Goal: Task Accomplishment & Management: Complete application form

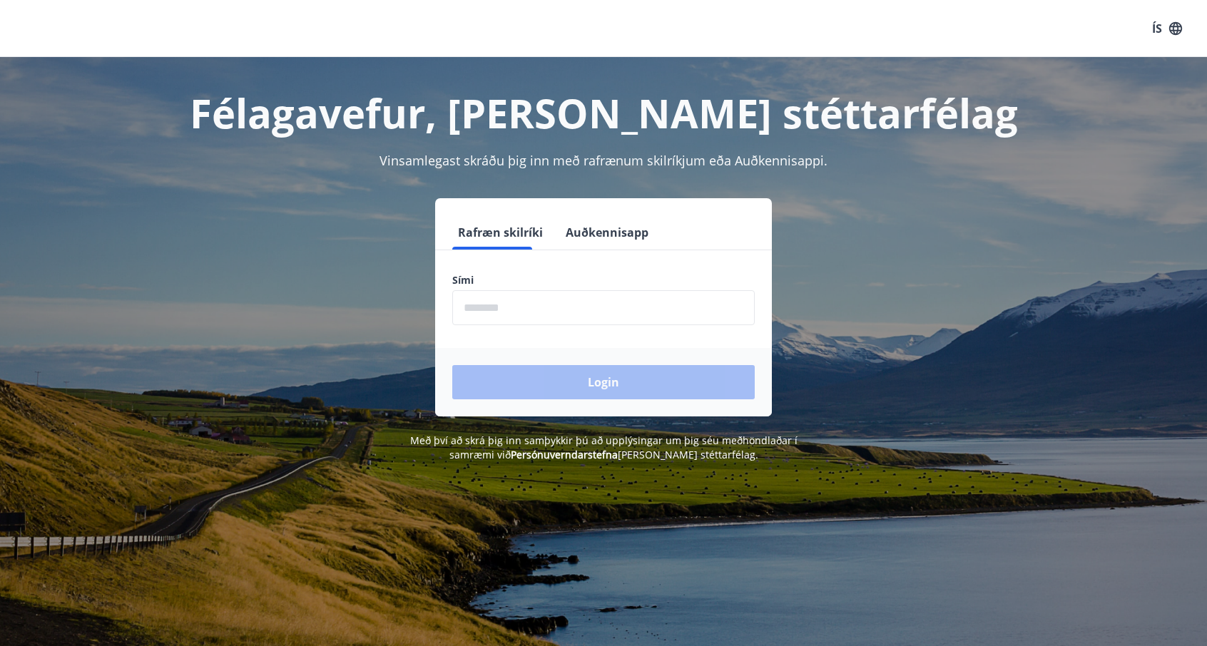
click at [480, 305] on input "phone" at bounding box center [603, 307] width 302 height 35
click at [984, 189] on div "Félagavefur, Báran stéttarfélag Vinsamlegast skráðu þig inn með rafrænum skilrí…" at bounding box center [603, 259] width 1027 height 405
click at [550, 309] on input "phone" at bounding box center [603, 307] width 302 height 35
type input "********"
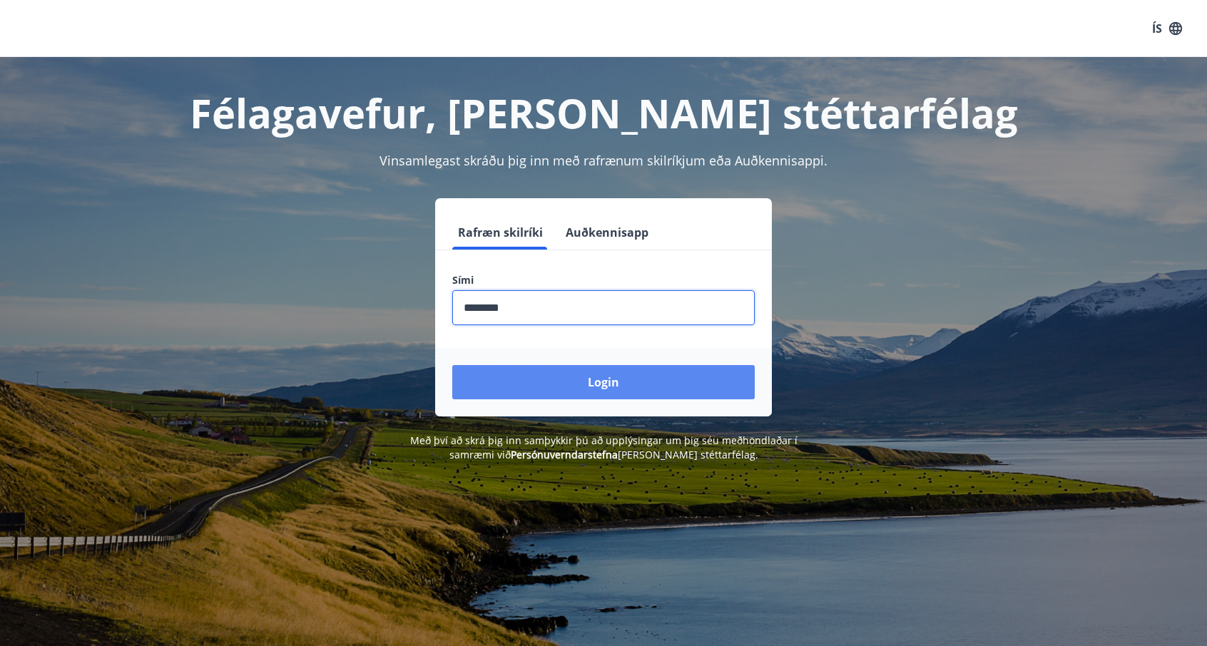
click at [520, 387] on button "Login" at bounding box center [603, 382] width 302 height 34
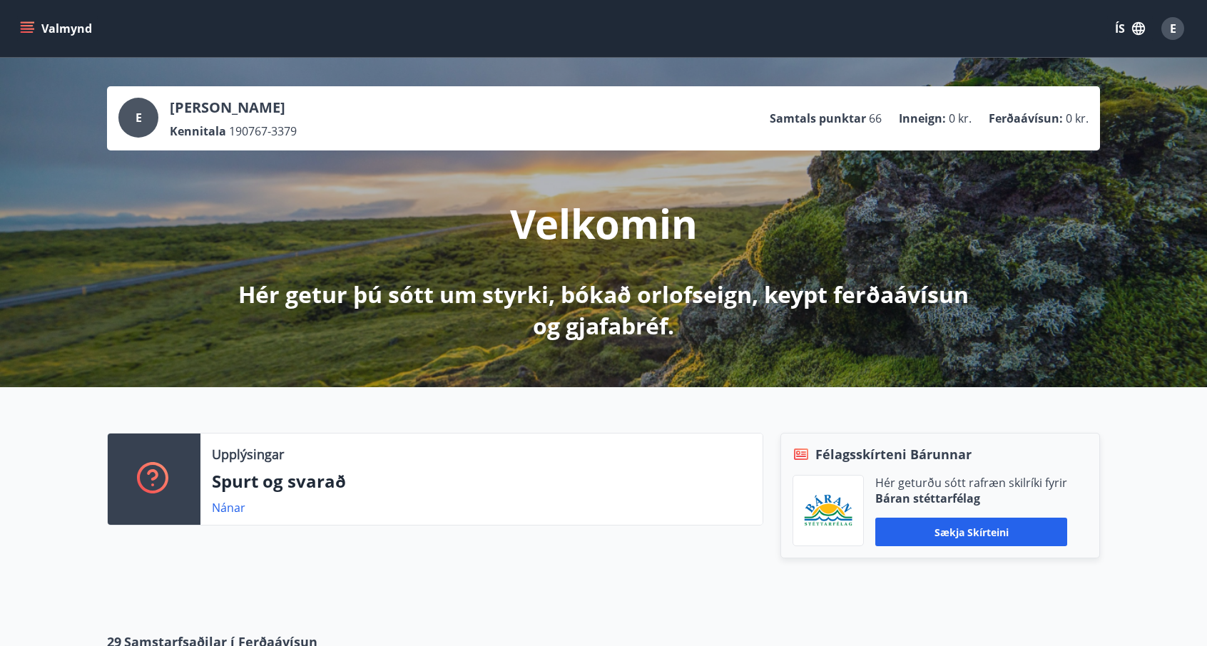
click at [969, 367] on div "E [PERSON_NAME] Kennitala 190767-3379 Samtals punktar 66 Inneign : 0 kr. Ferðaá…" at bounding box center [603, 223] width 1207 height 330
click at [1131, 19] on button "ÍS" at bounding box center [1130, 29] width 46 height 26
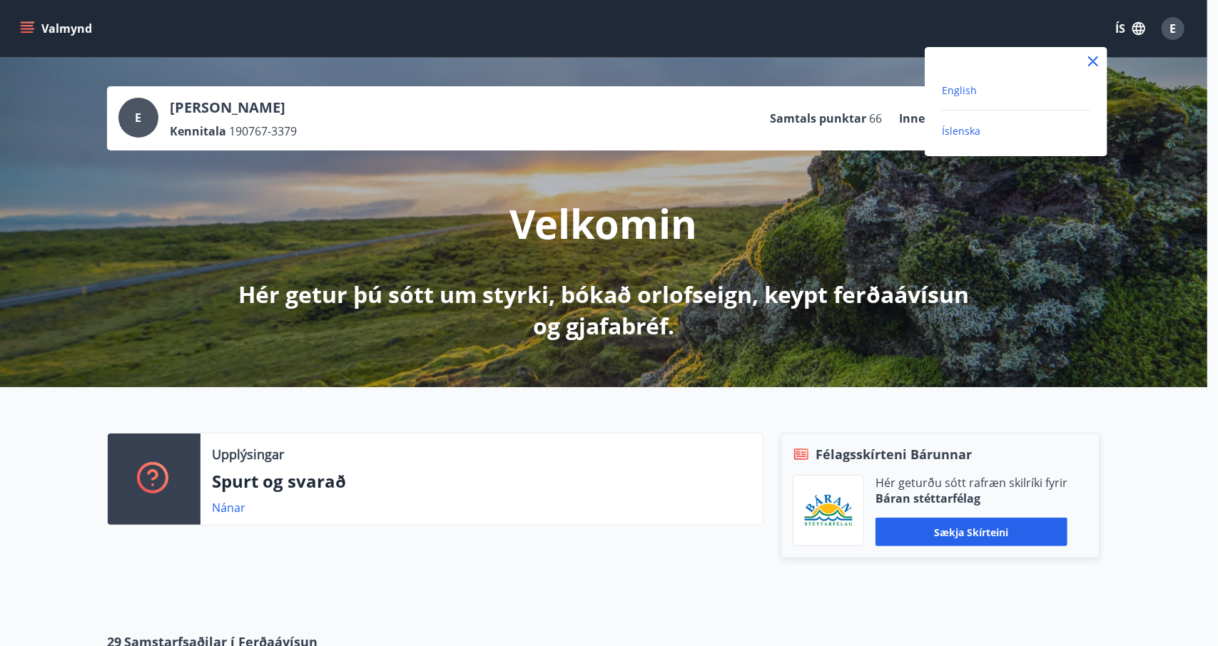
click at [962, 93] on span "English" at bounding box center [959, 90] width 35 height 14
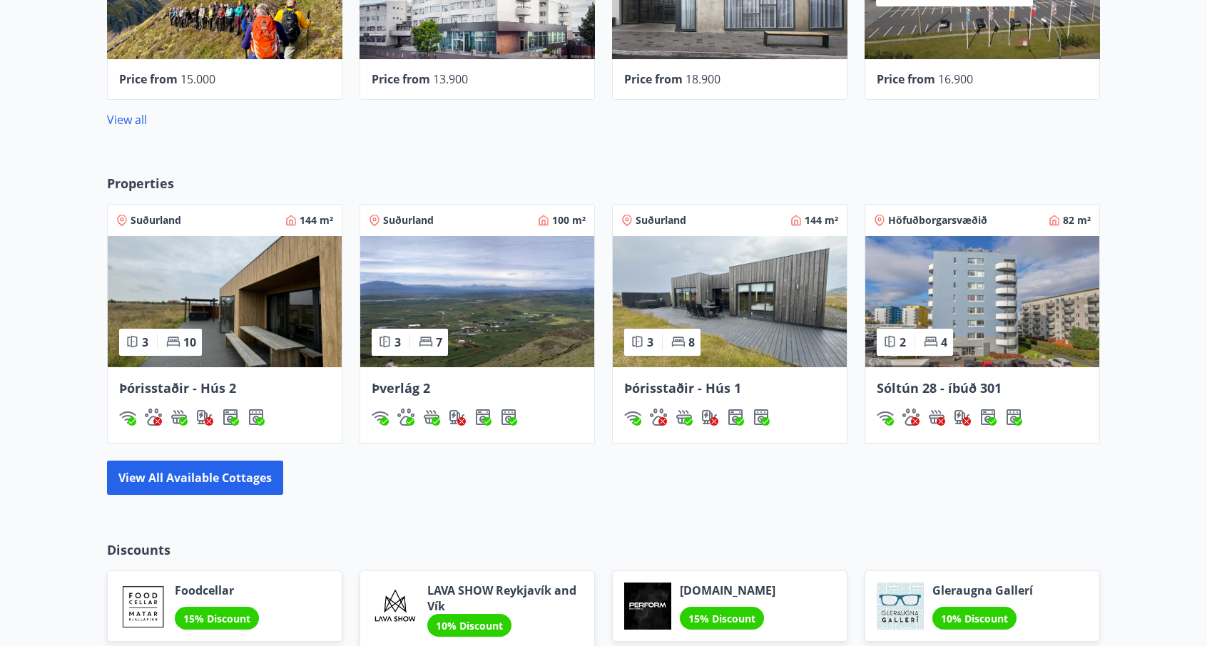
scroll to position [738, 0]
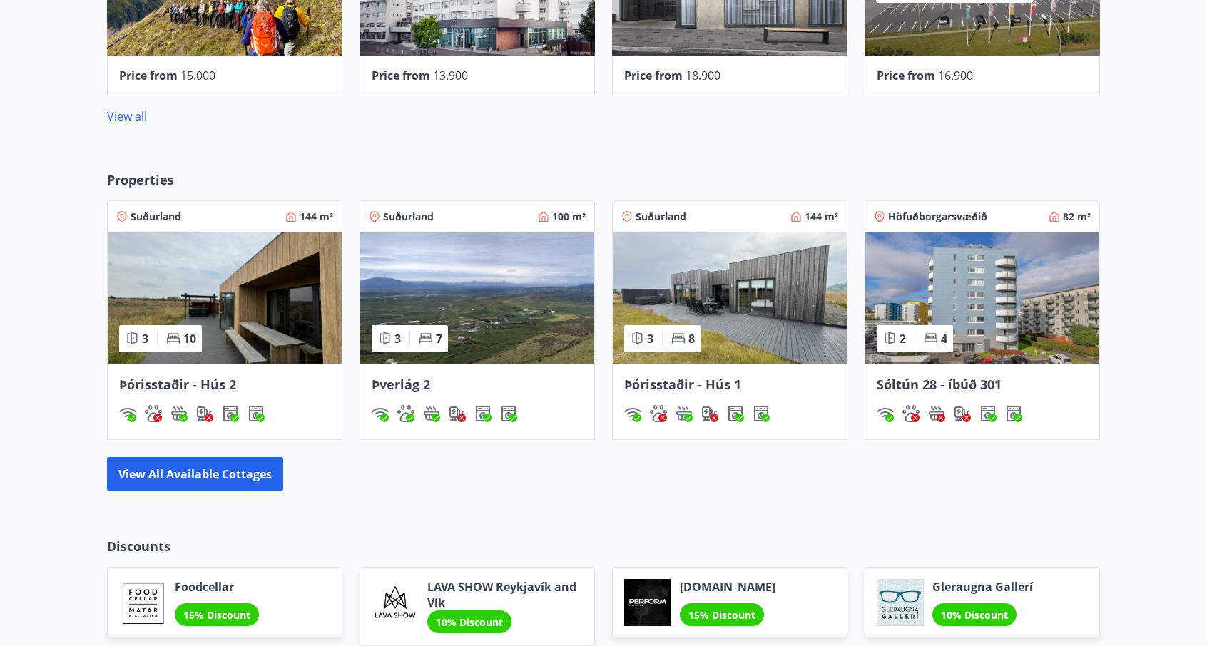
click at [263, 285] on img at bounding box center [225, 298] width 234 height 131
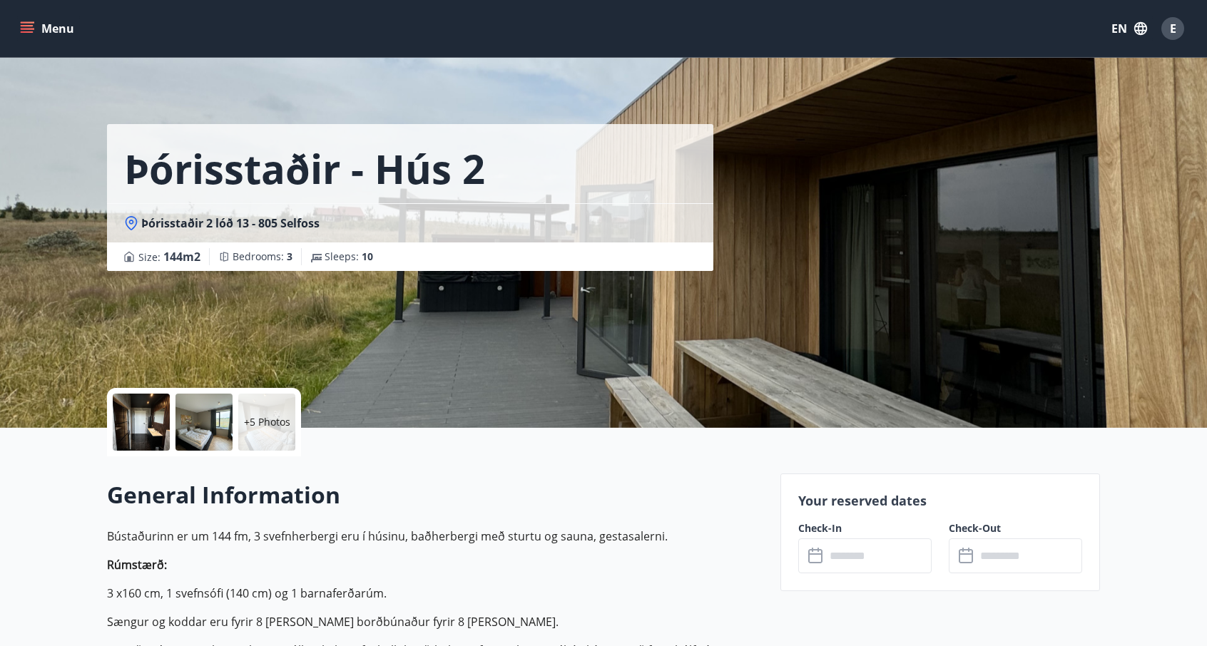
click at [142, 416] on div at bounding box center [141, 422] width 57 height 57
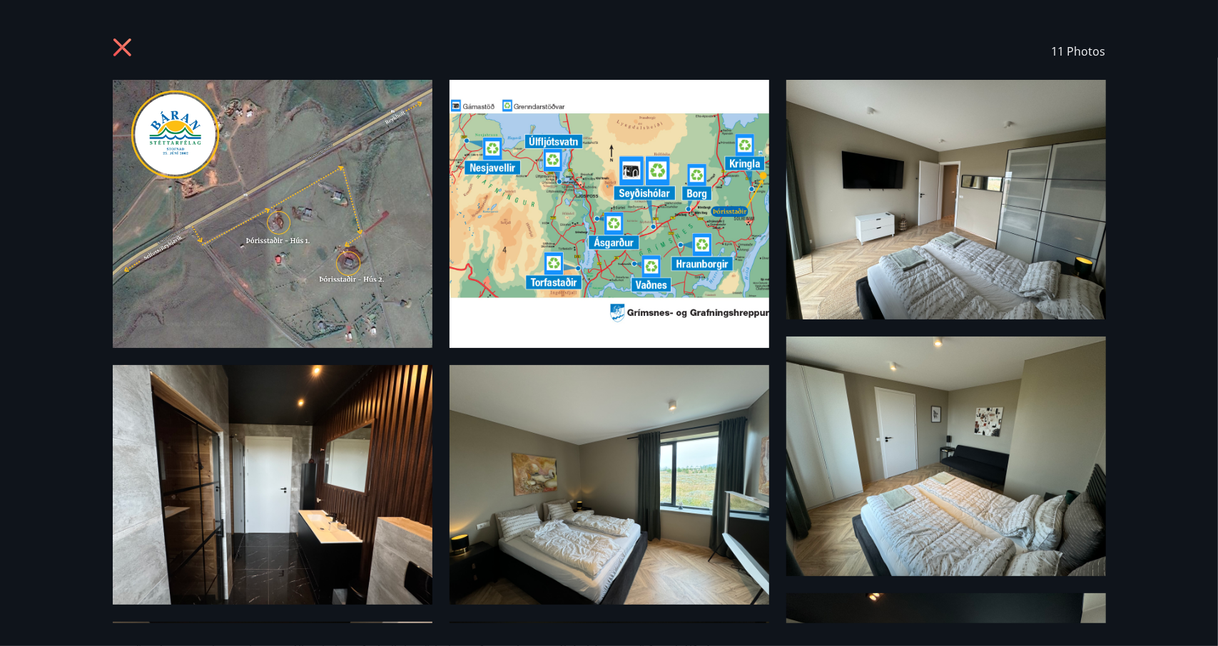
click at [962, 202] on img at bounding box center [946, 200] width 320 height 240
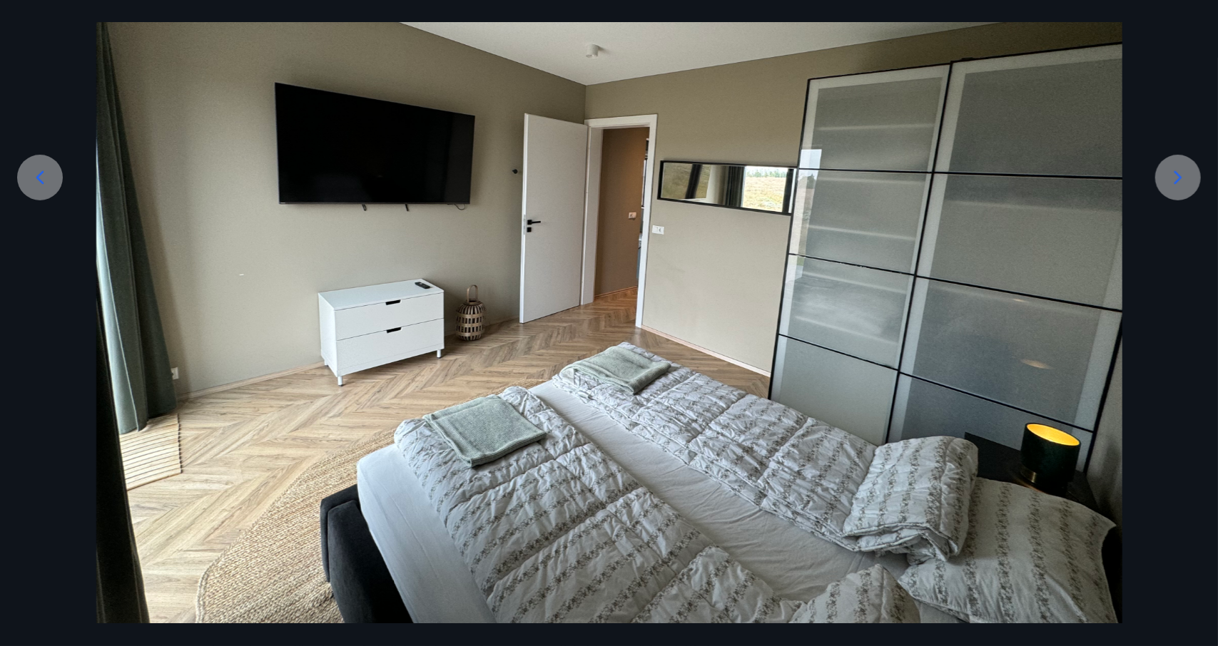
scroll to position [225, 0]
click at [1181, 183] on icon at bounding box center [1177, 178] width 23 height 23
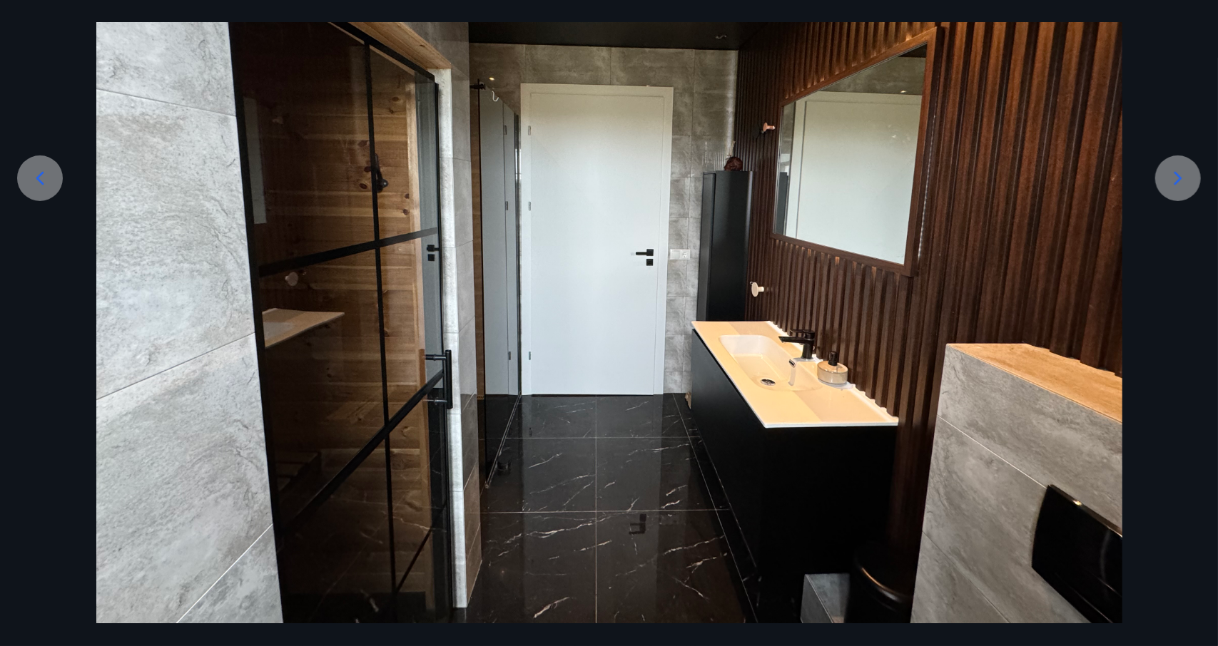
click at [1181, 183] on icon at bounding box center [1177, 178] width 23 height 23
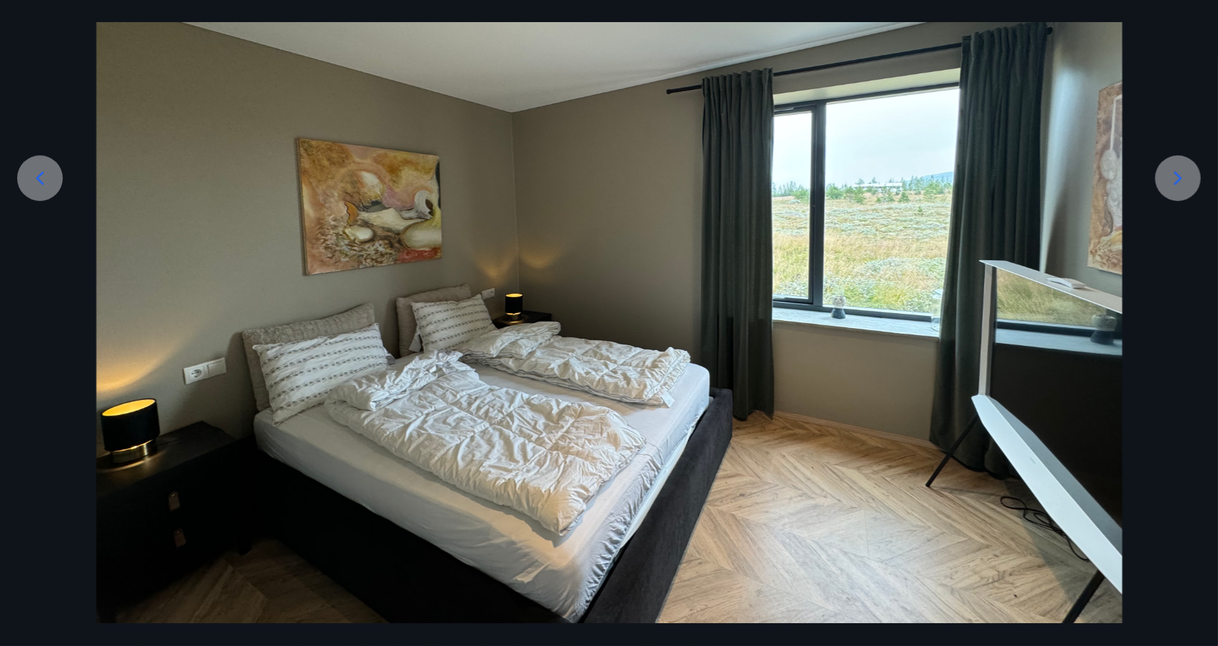
click at [1181, 183] on icon at bounding box center [1177, 178] width 23 height 23
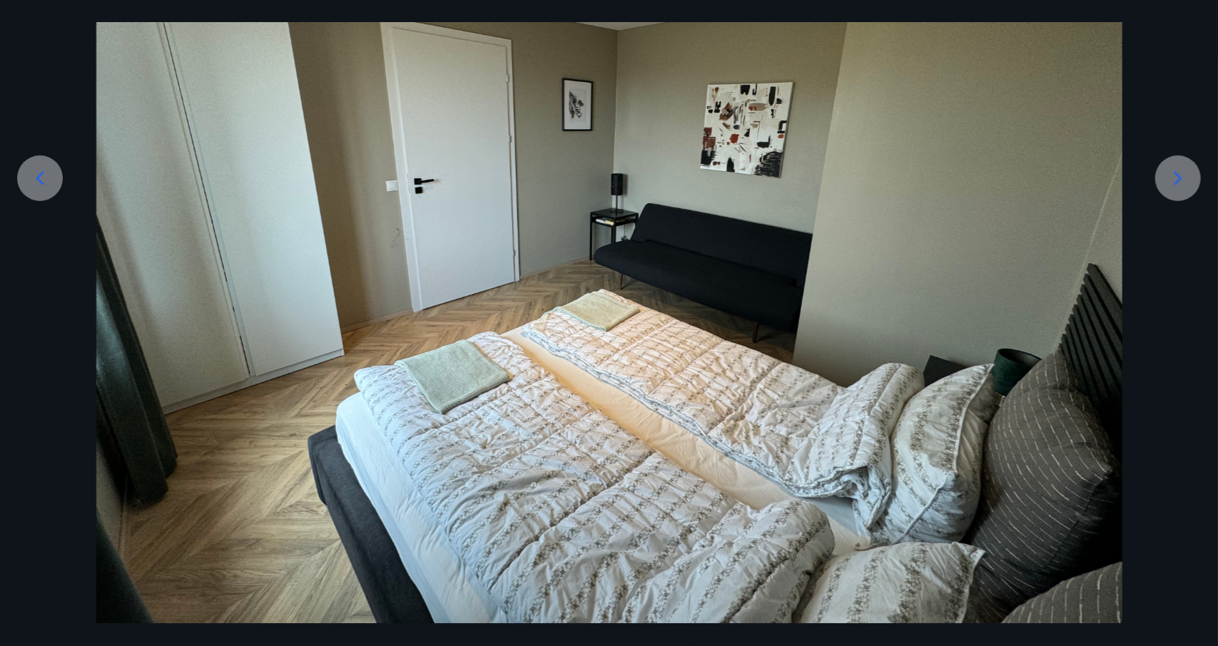
click at [1181, 183] on icon at bounding box center [1177, 178] width 23 height 23
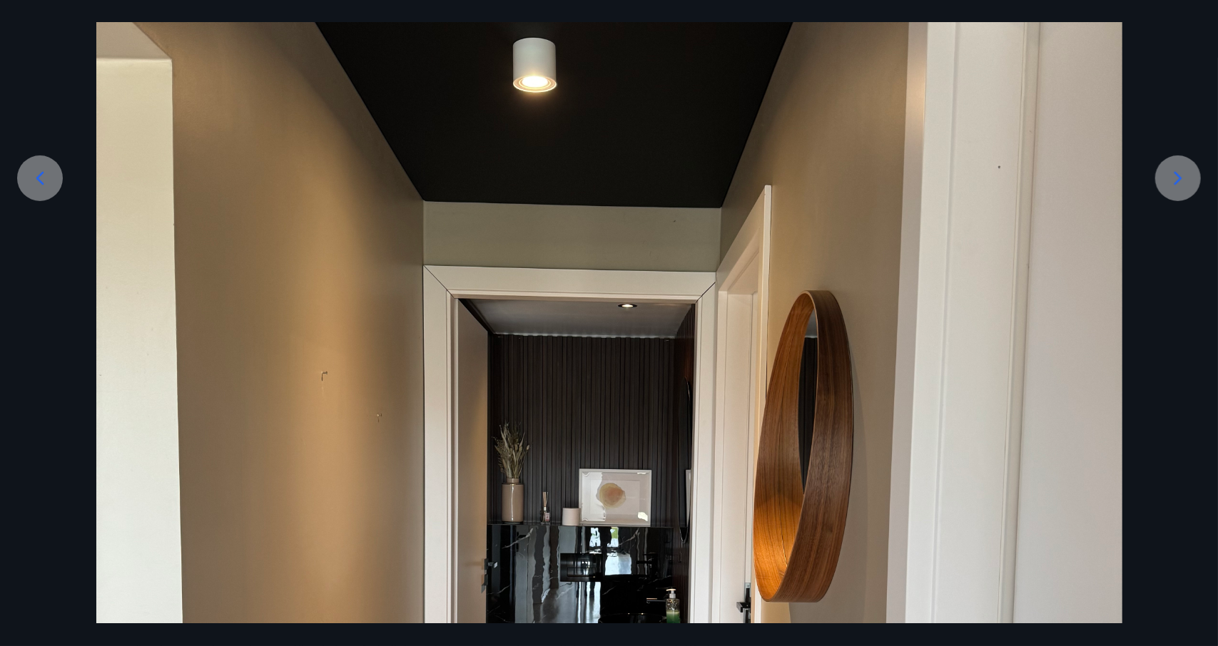
click at [1181, 183] on icon at bounding box center [1177, 178] width 23 height 23
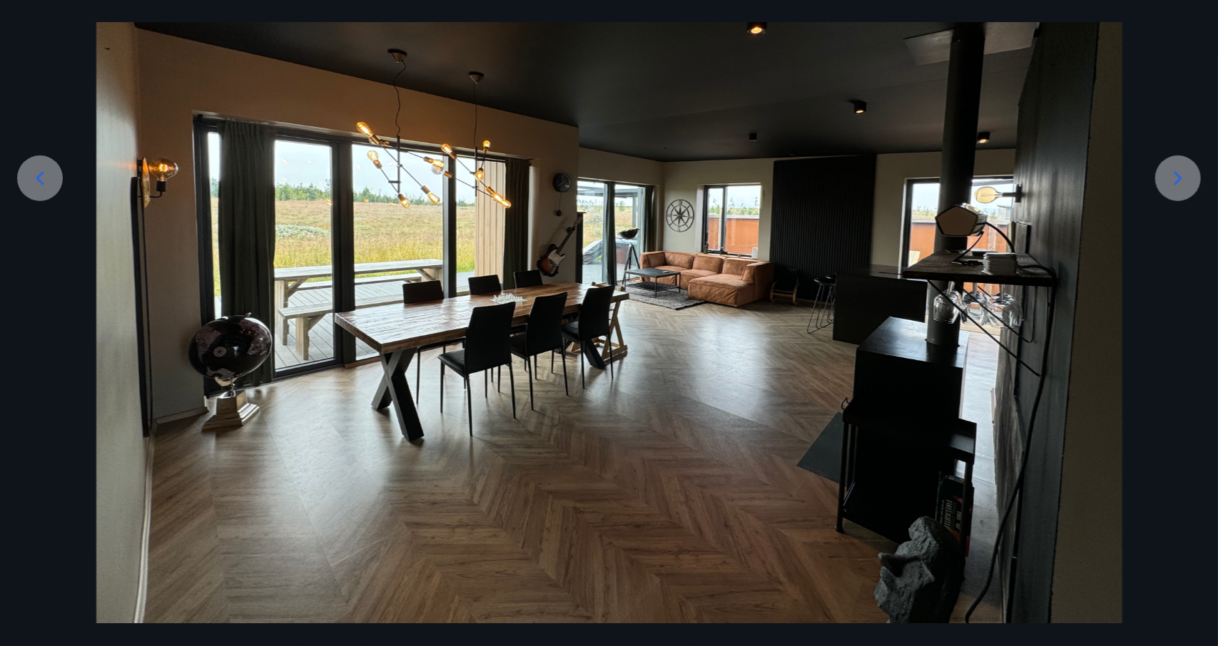
click at [1181, 183] on icon at bounding box center [1177, 178] width 23 height 23
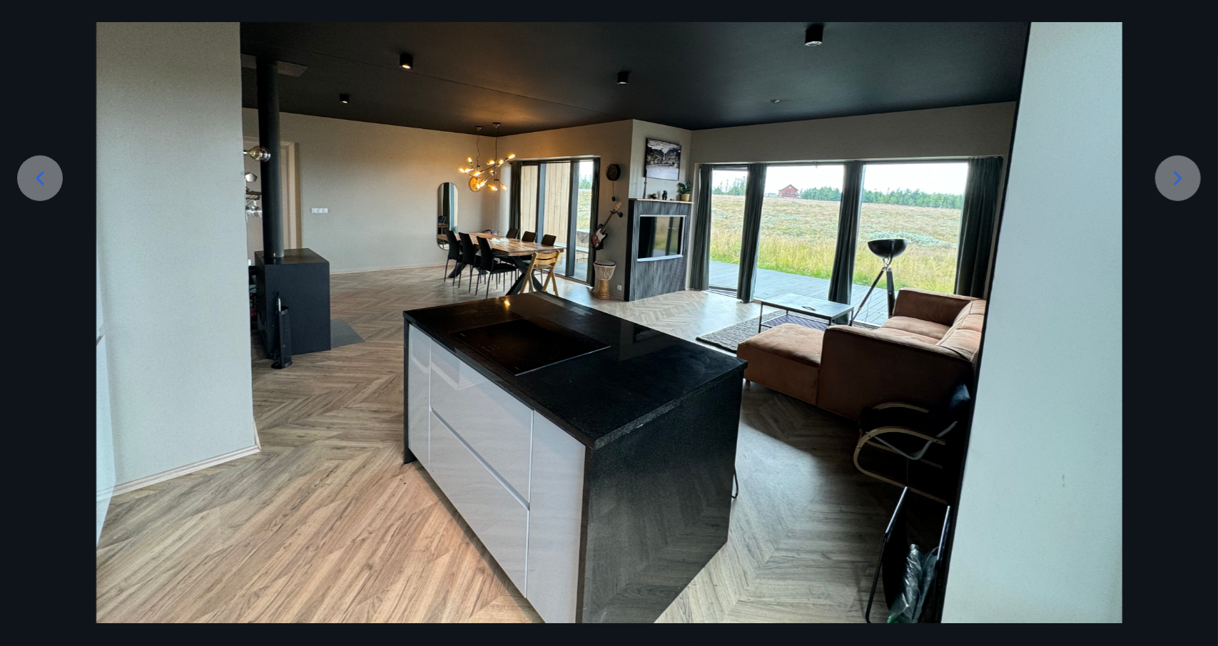
click at [1181, 183] on icon at bounding box center [1177, 178] width 23 height 23
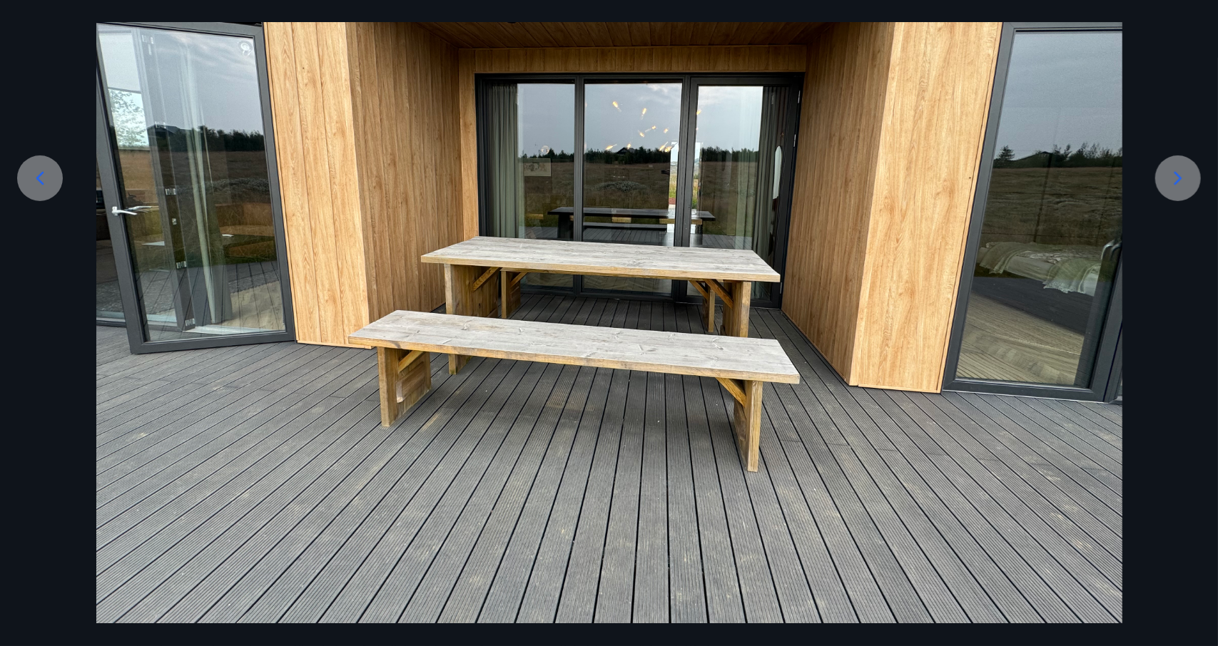
click at [1181, 183] on icon at bounding box center [1177, 178] width 23 height 23
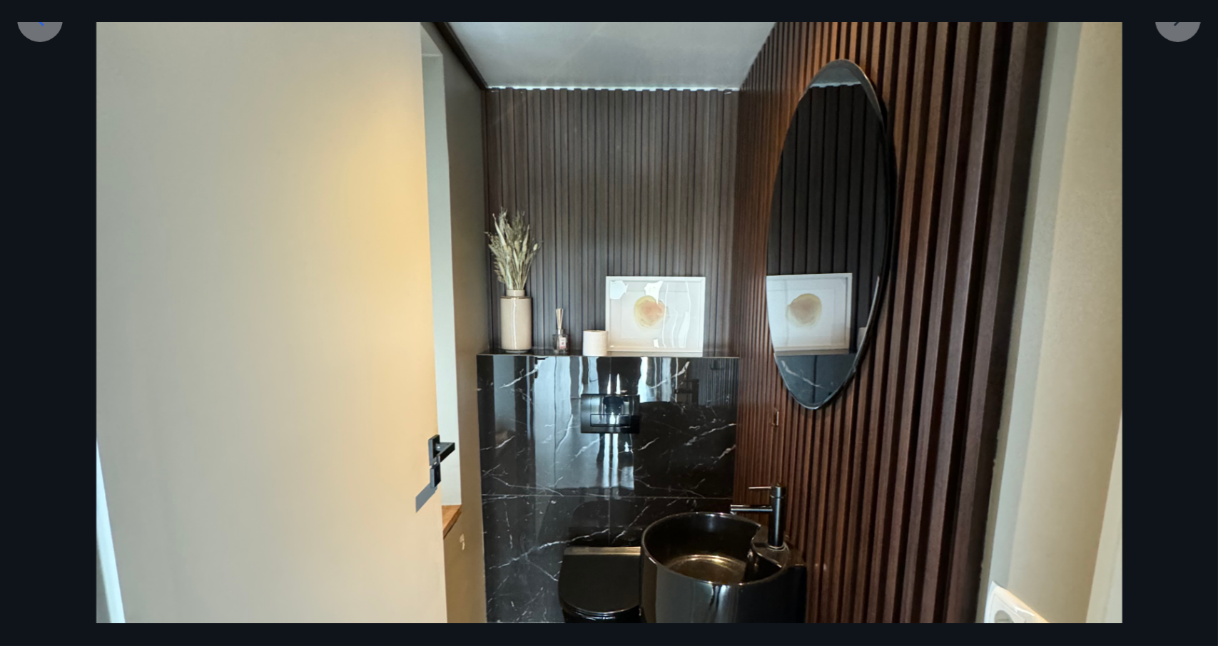
scroll to position [380, 0]
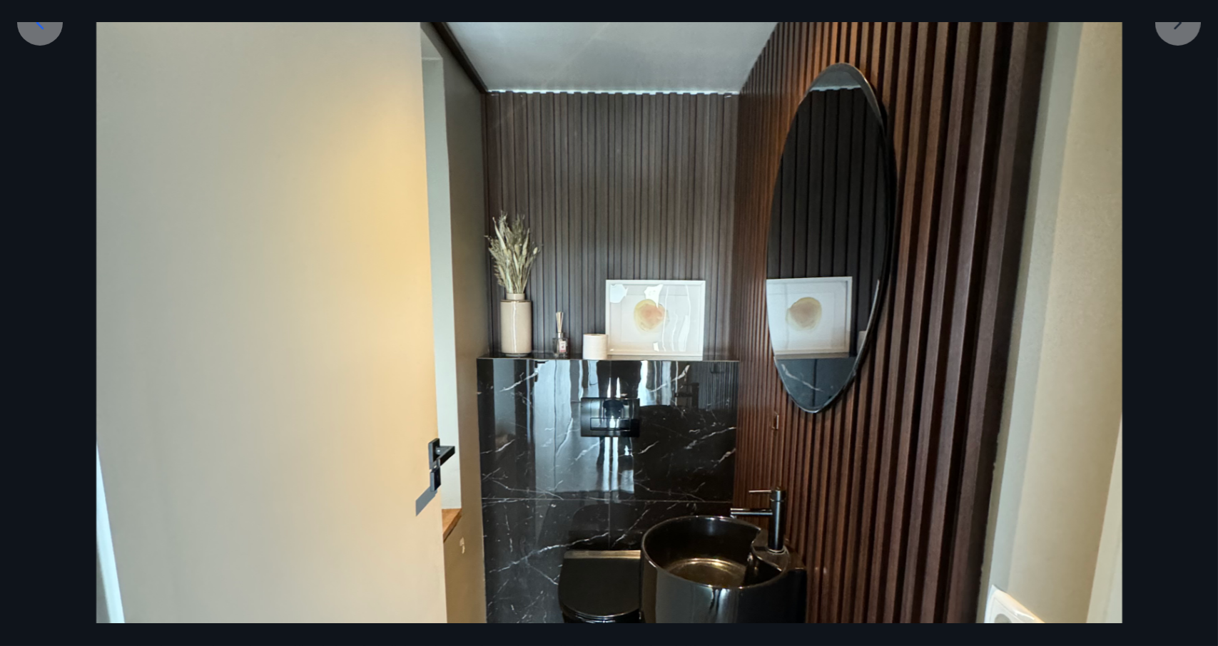
click at [1177, 26] on div at bounding box center [609, 383] width 1218 height 1367
click at [1176, 23] on div at bounding box center [609, 383] width 1218 height 1367
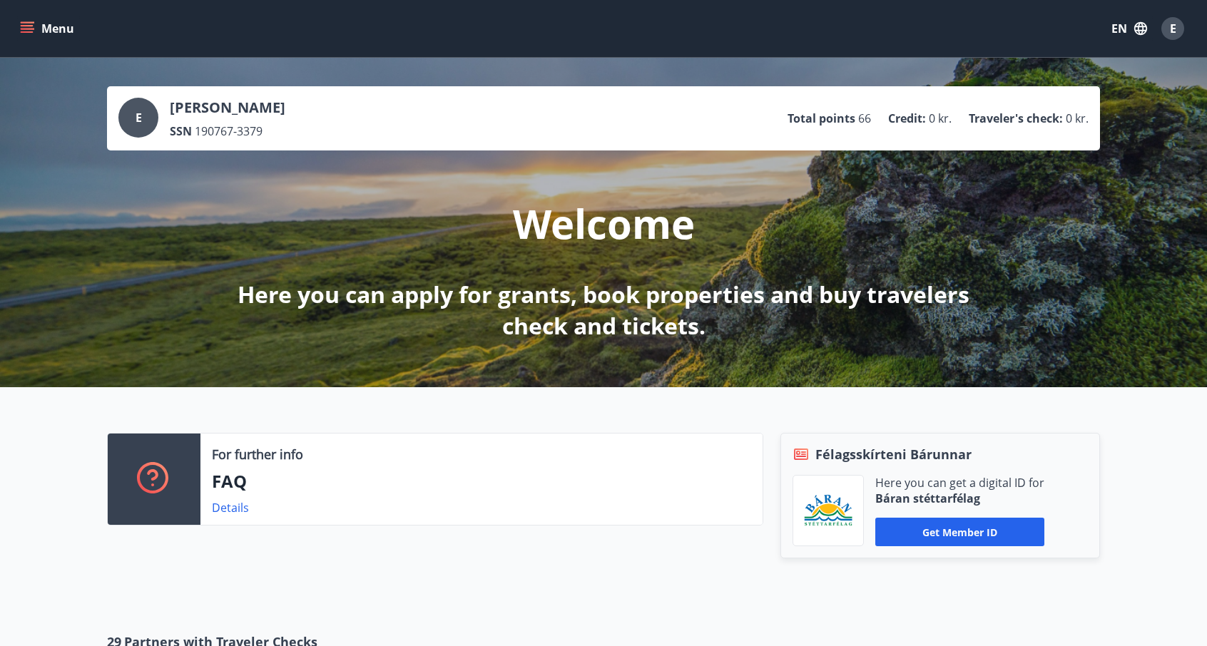
click at [51, 35] on button "Menu" at bounding box center [48, 29] width 63 height 26
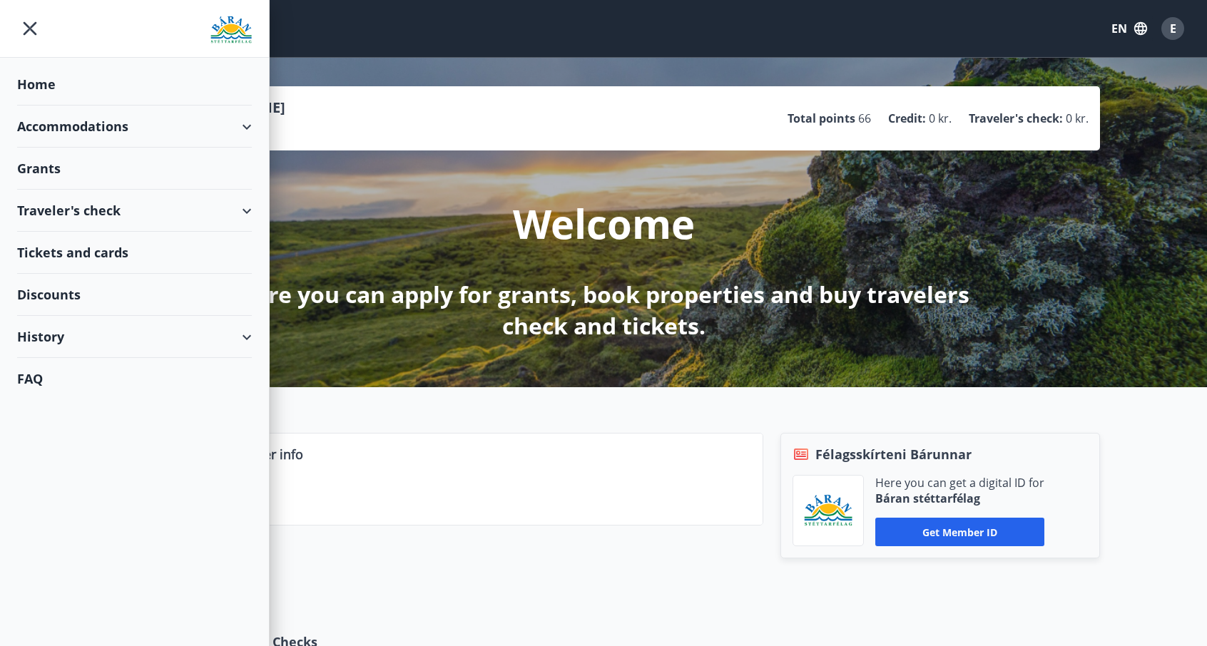
click at [83, 171] on div "Grants" at bounding box center [134, 169] width 235 height 42
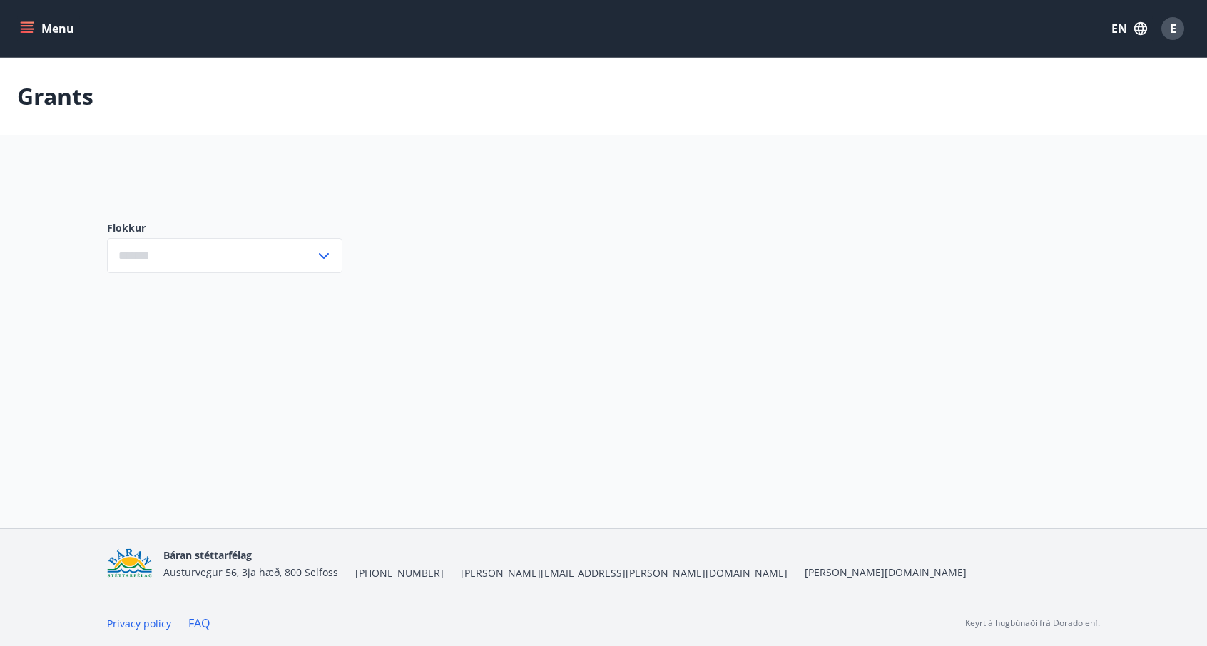
type input "***"
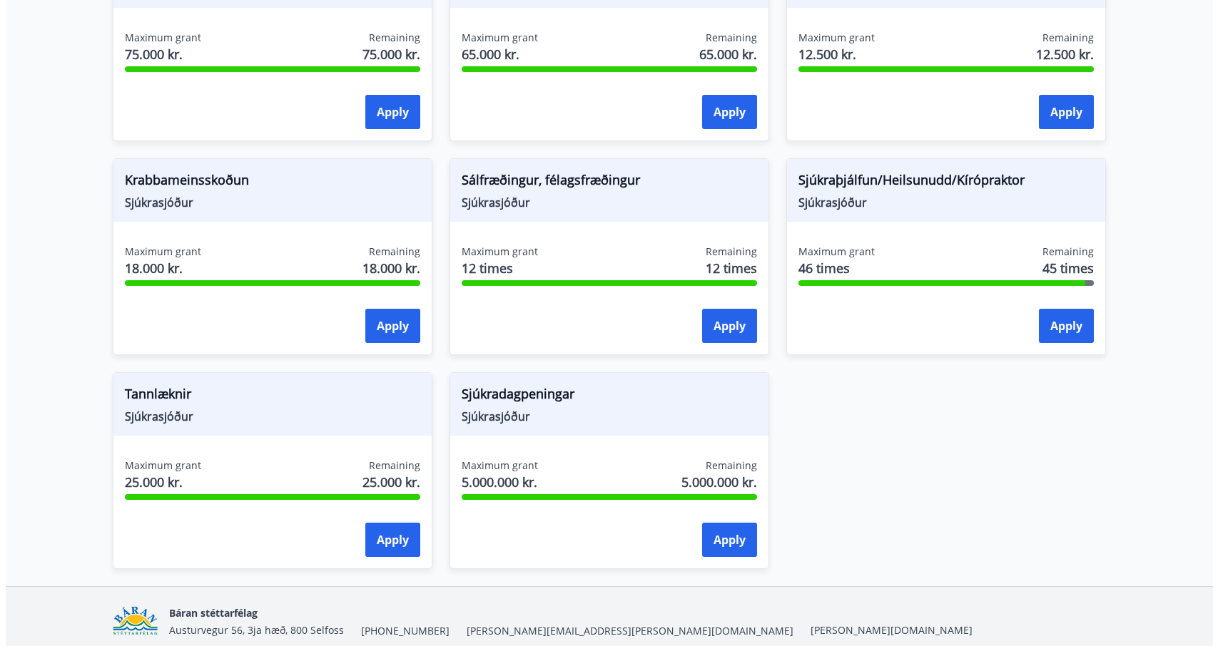
scroll to position [972, 0]
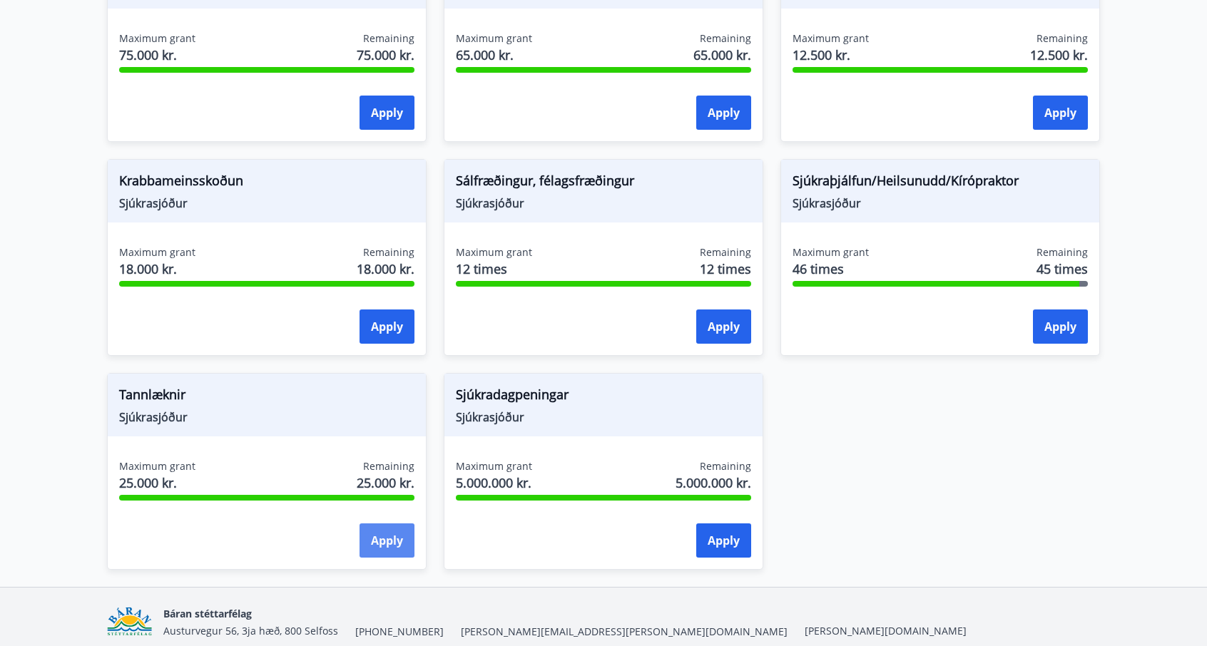
click at [402, 553] on button "Apply" at bounding box center [387, 541] width 55 height 34
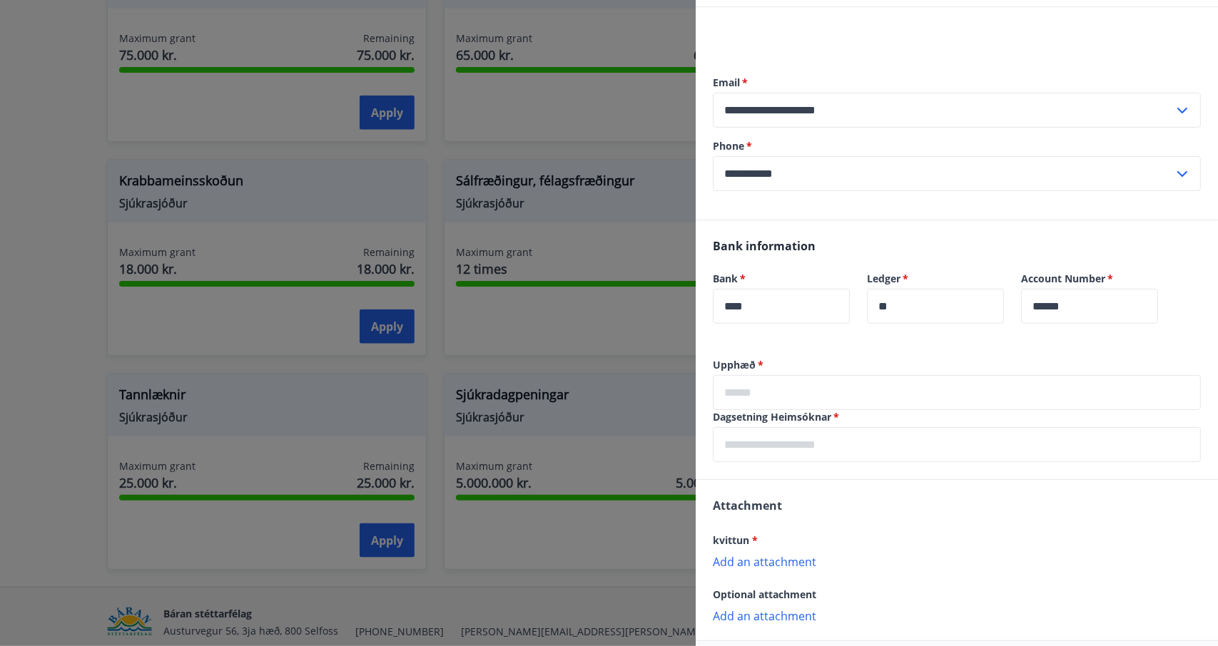
scroll to position [0, 0]
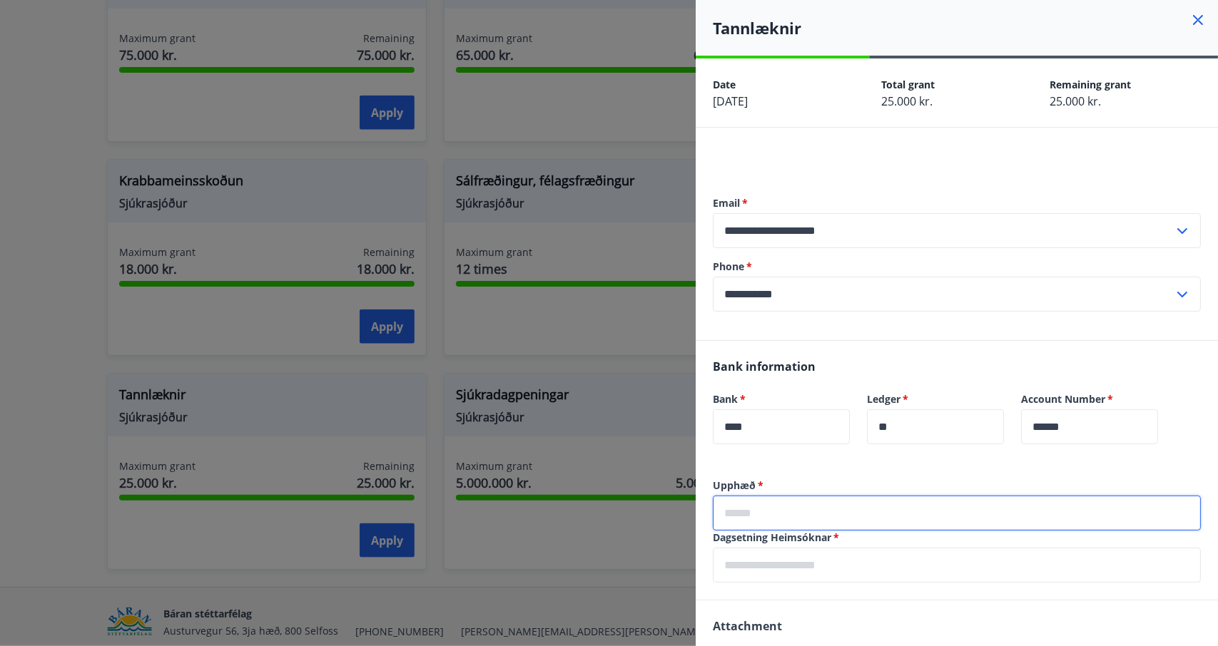
click at [775, 516] on input "text" at bounding box center [957, 513] width 488 height 35
type input "*****"
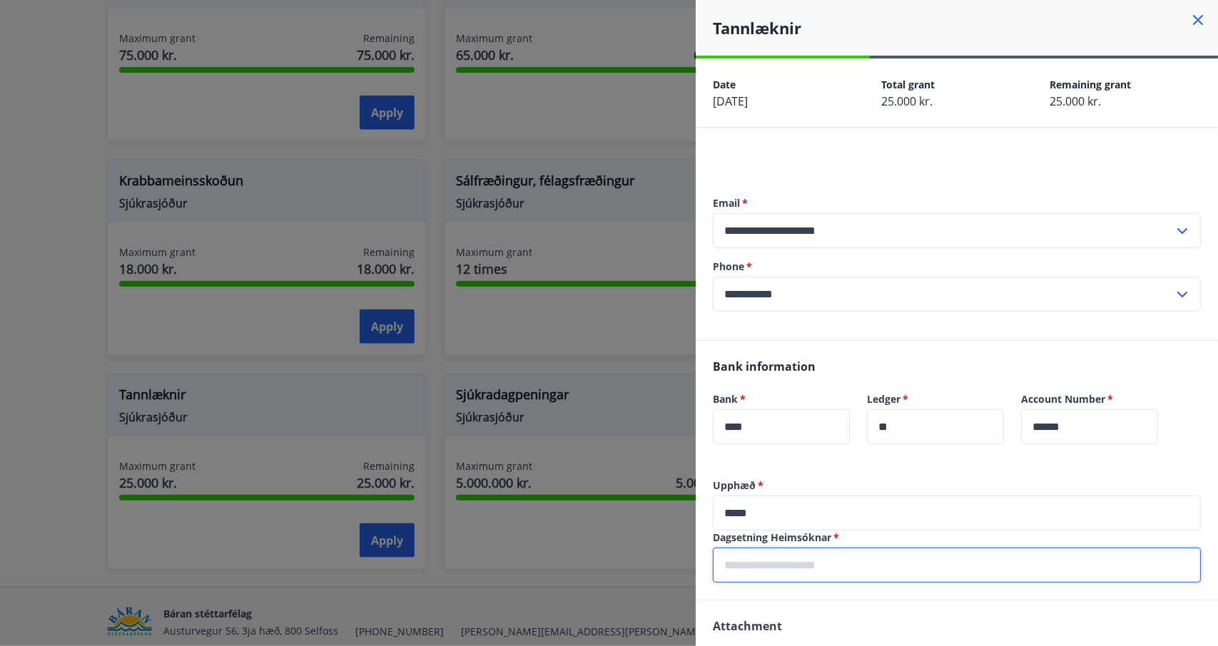
click at [763, 569] on input "text" at bounding box center [957, 565] width 488 height 35
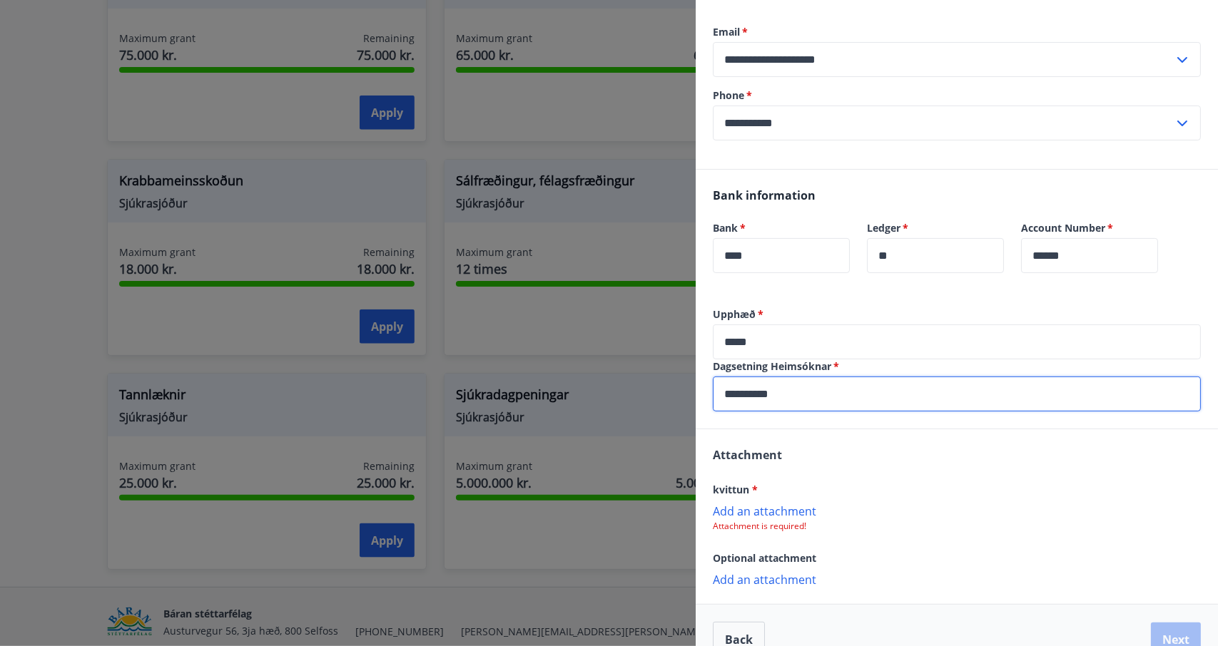
scroll to position [172, 0]
type input "**********"
click at [771, 509] on p "Add an attachment" at bounding box center [957, 510] width 488 height 14
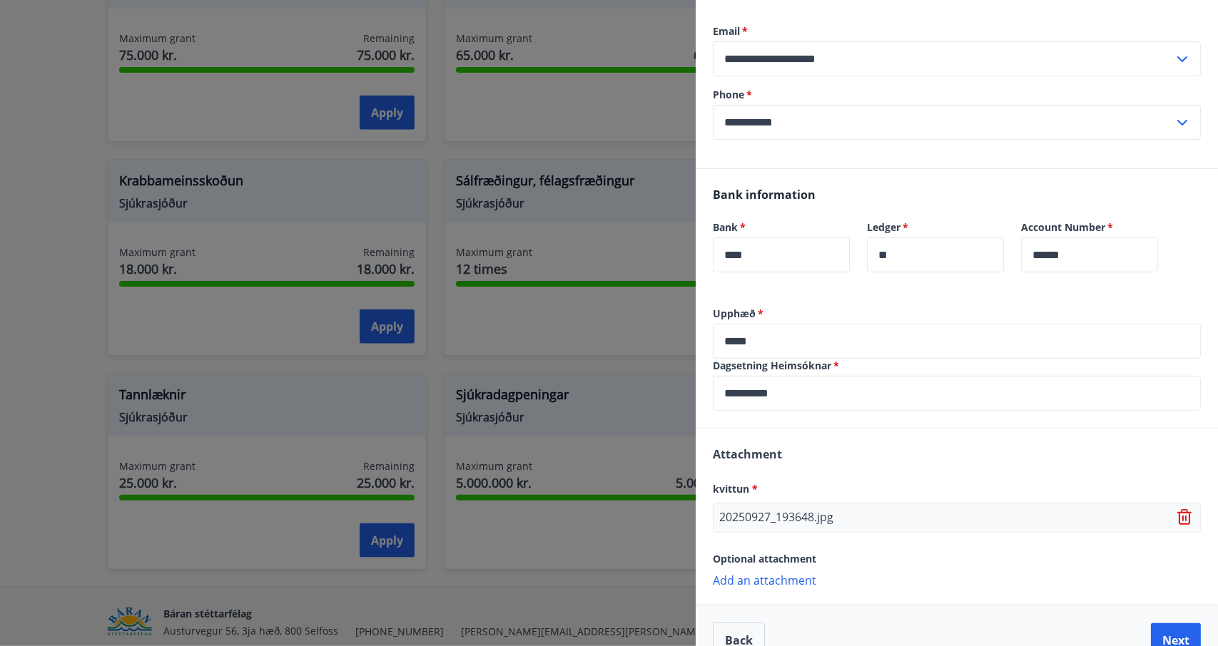
click at [895, 593] on div "Attachment kvittun * 20250927_193648.jpg Optional attachment Add an attachment …" at bounding box center [956, 516] width 522 height 175
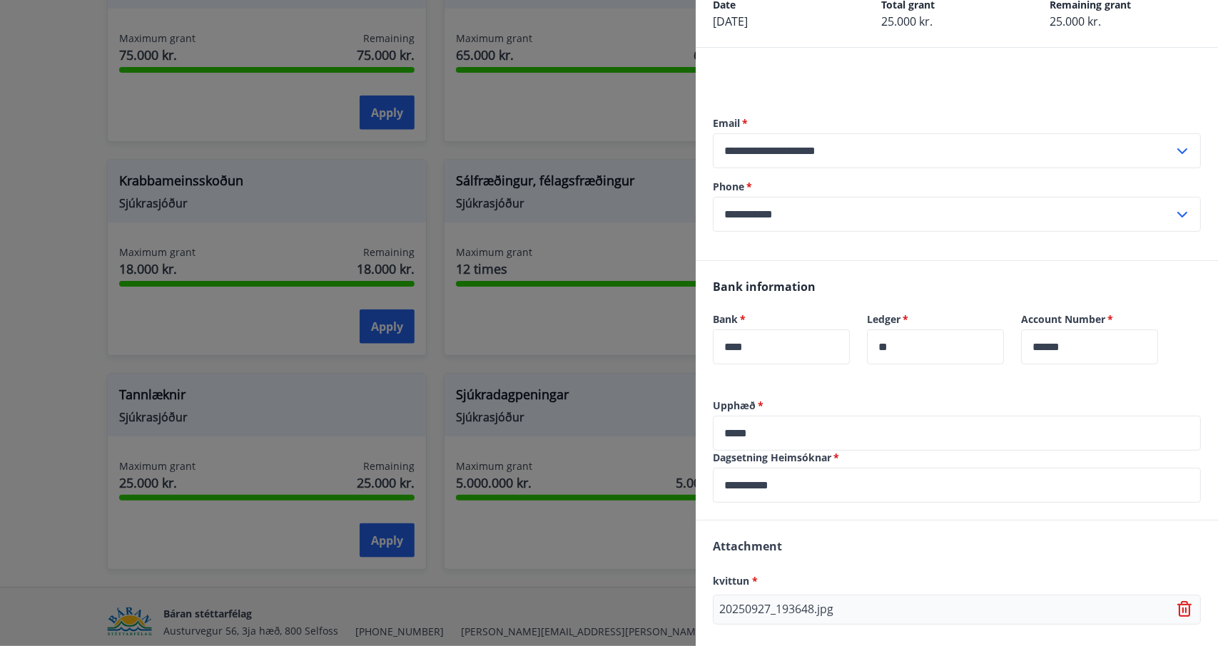
scroll to position [200, 0]
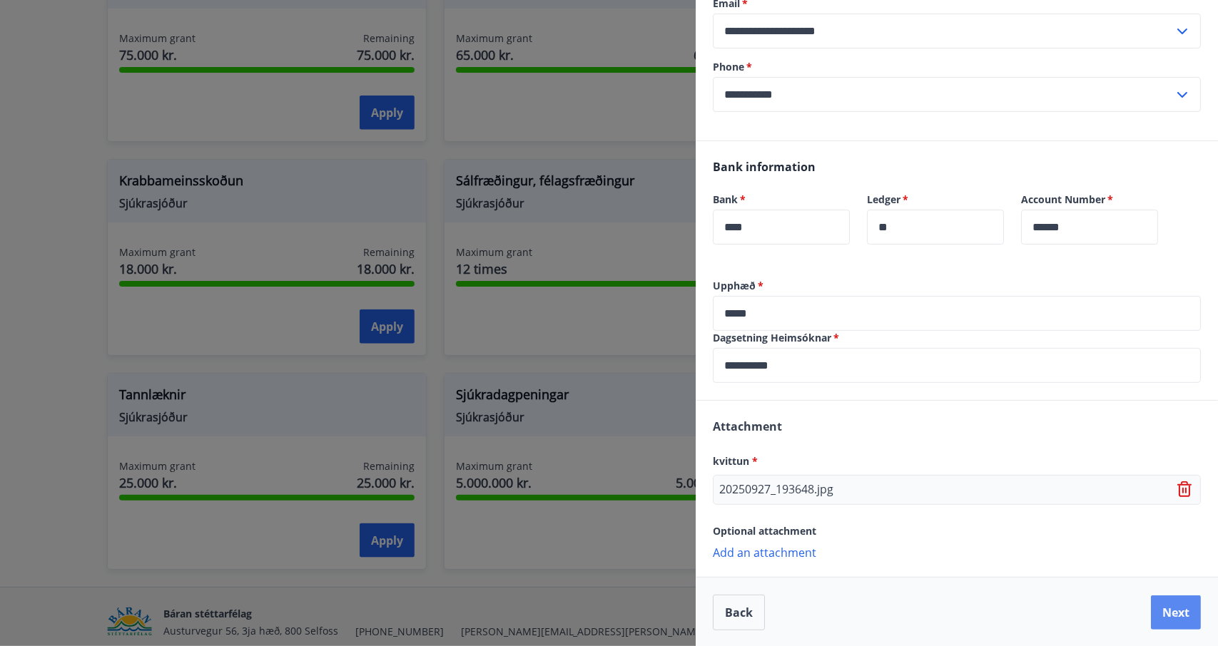
click at [1171, 613] on button "Next" at bounding box center [1176, 613] width 50 height 34
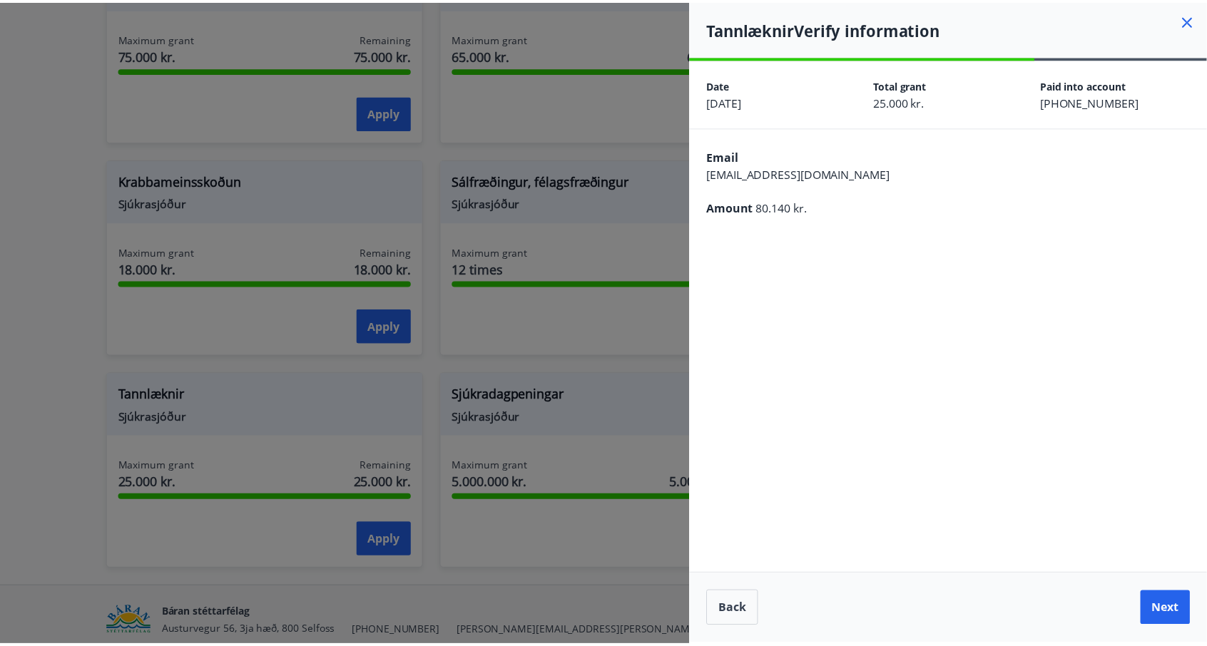
scroll to position [0, 0]
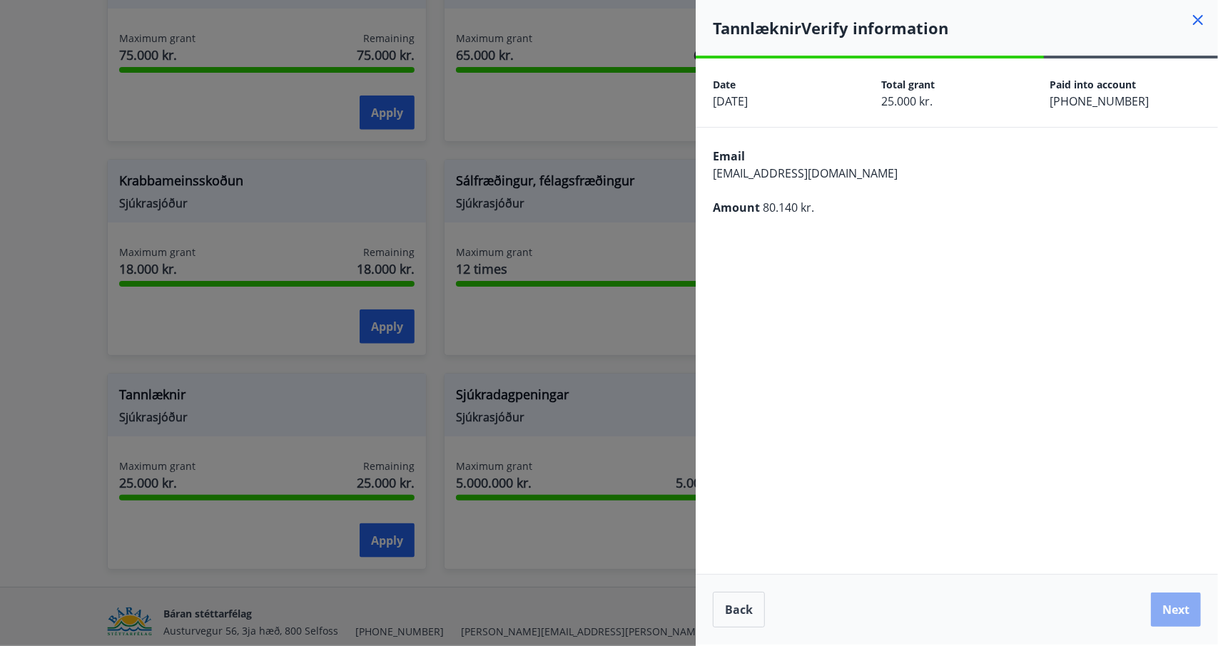
click at [1183, 604] on button "Next" at bounding box center [1176, 610] width 50 height 34
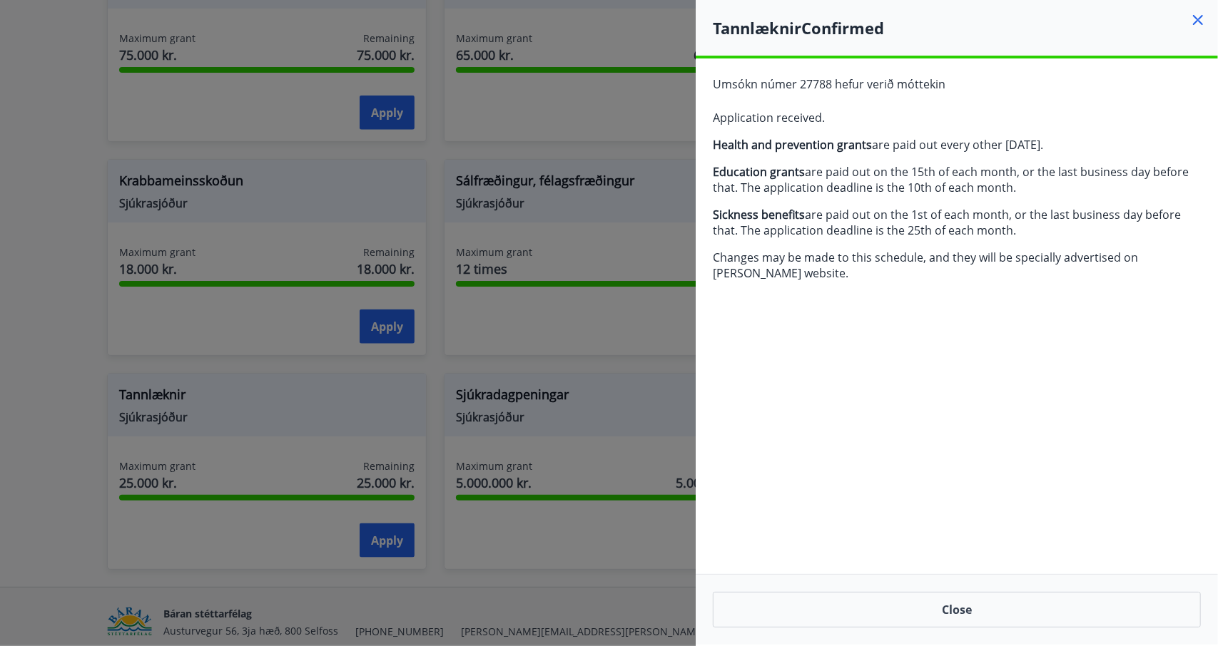
click at [1200, 24] on icon at bounding box center [1197, 19] width 17 height 17
